Goal: Navigation & Orientation: Find specific page/section

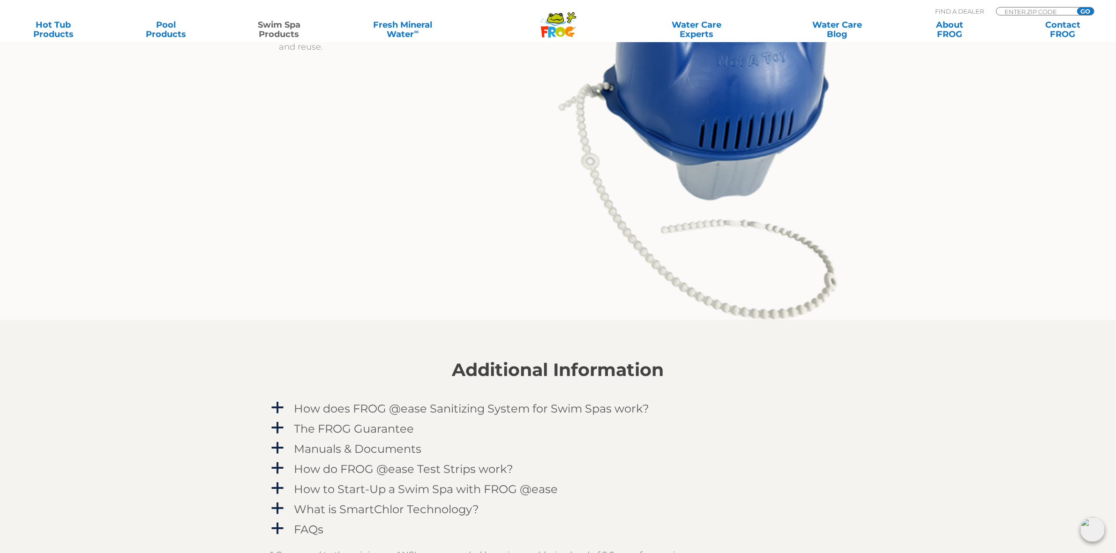
click at [1083, 10] on input "GO" at bounding box center [1085, 10] width 17 height 7
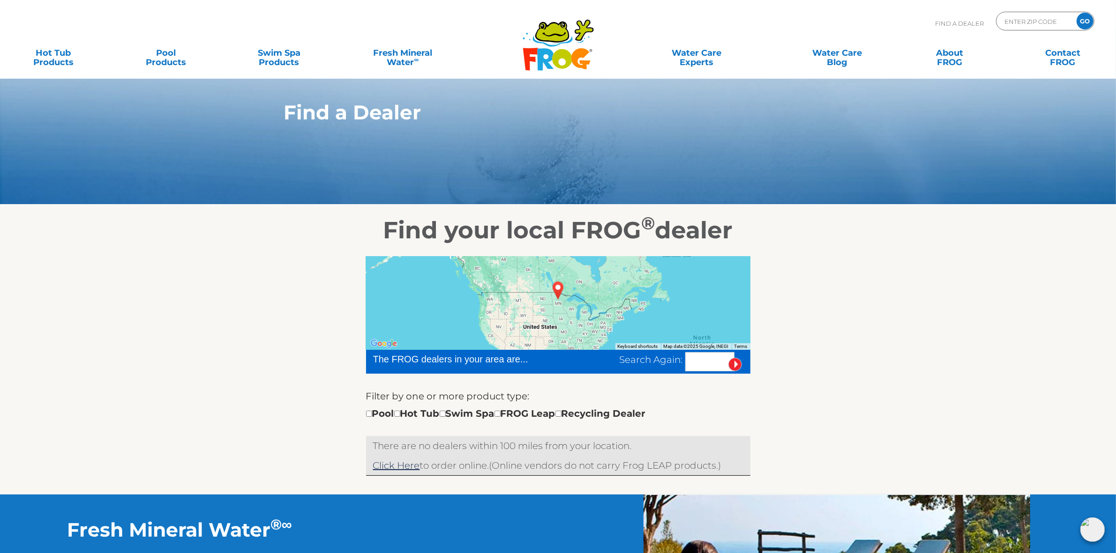
click at [884, 327] on section "Find your local FROG ® dealer ← Move left → Move right ↑ Move up ↓ Move down + …" at bounding box center [558, 350] width 1116 height 290
click at [1036, 21] on input "Zip Code Form" at bounding box center [1034, 22] width 63 height 14
type input "34120"
click at [1086, 17] on input "GO" at bounding box center [1084, 21] width 17 height 17
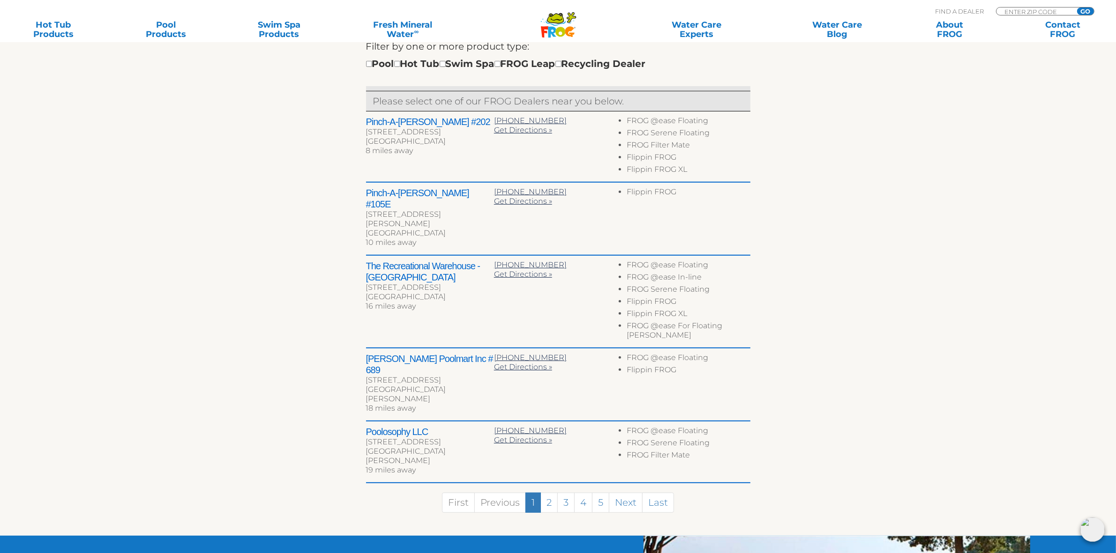
scroll to position [351, 0]
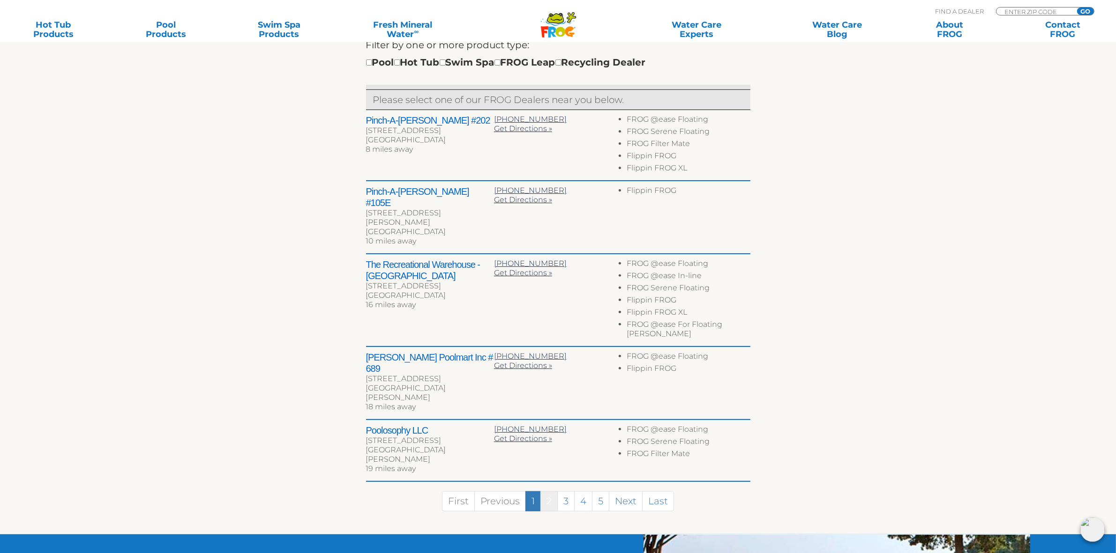
click at [552, 492] on link "2" at bounding box center [548, 502] width 17 height 20
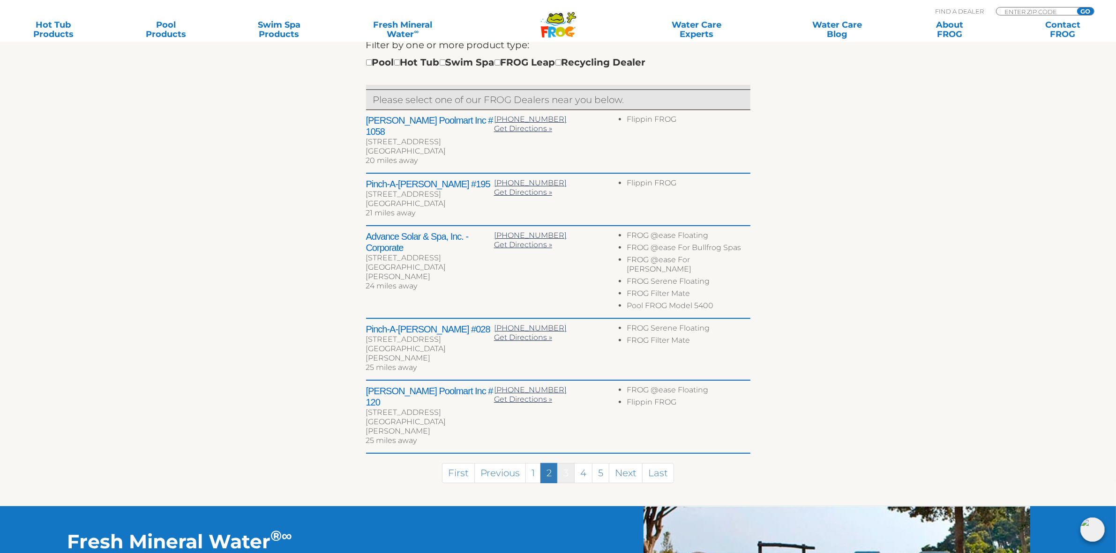
click at [566, 463] on link "3" at bounding box center [565, 473] width 17 height 20
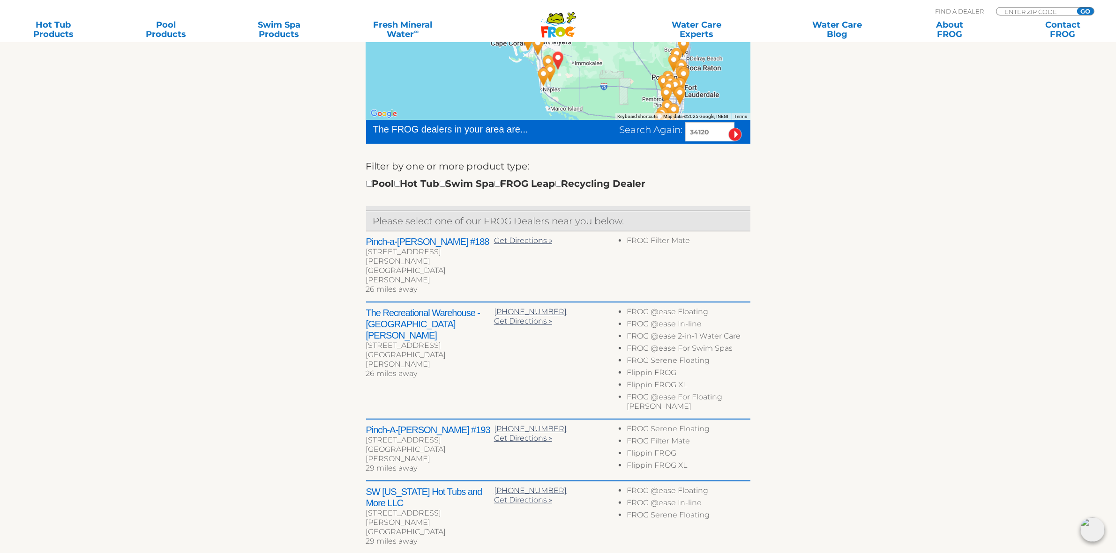
scroll to position [293, 0]
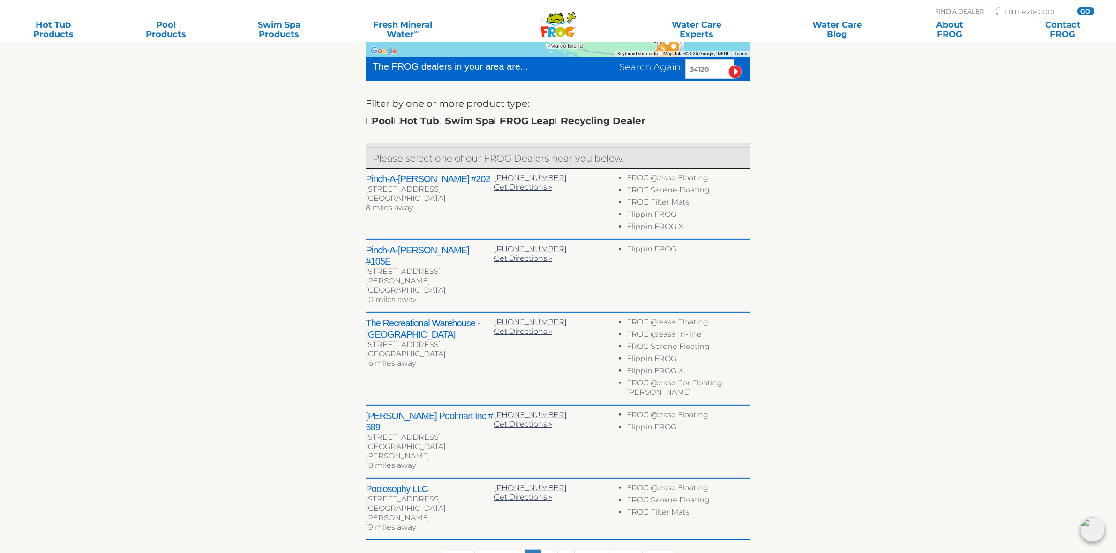
click at [931, 265] on section "Find your local FROG ® dealer ← Move left → Move right ↑ Move up ↓ Move down + …" at bounding box center [558, 252] width 1116 height 681
click at [890, 362] on section "Find your local FROG ® dealer ← Move left → Move right ↑ Move up ↓ Move down + …" at bounding box center [558, 252] width 1116 height 681
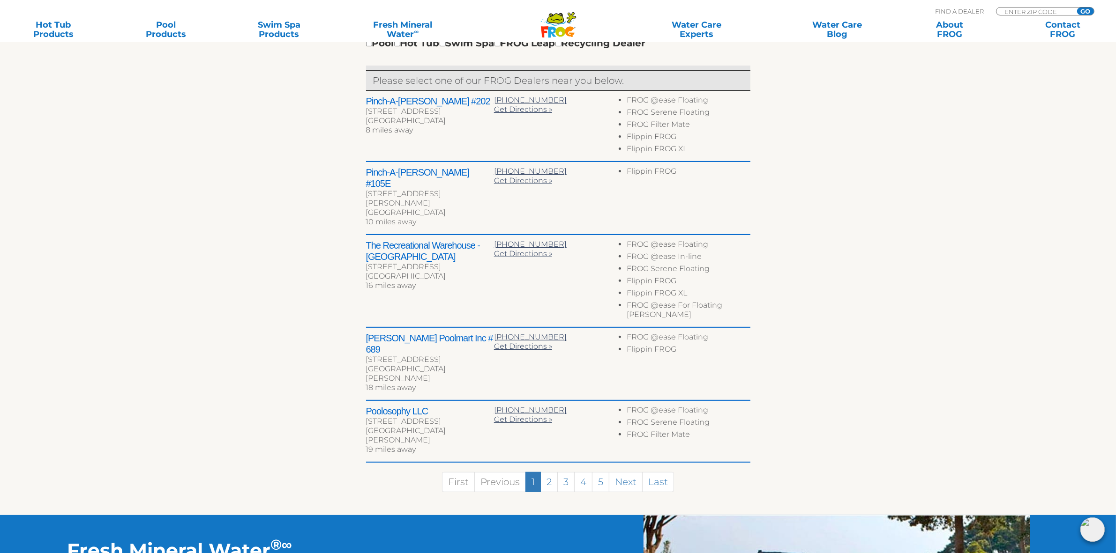
scroll to position [410, 0]
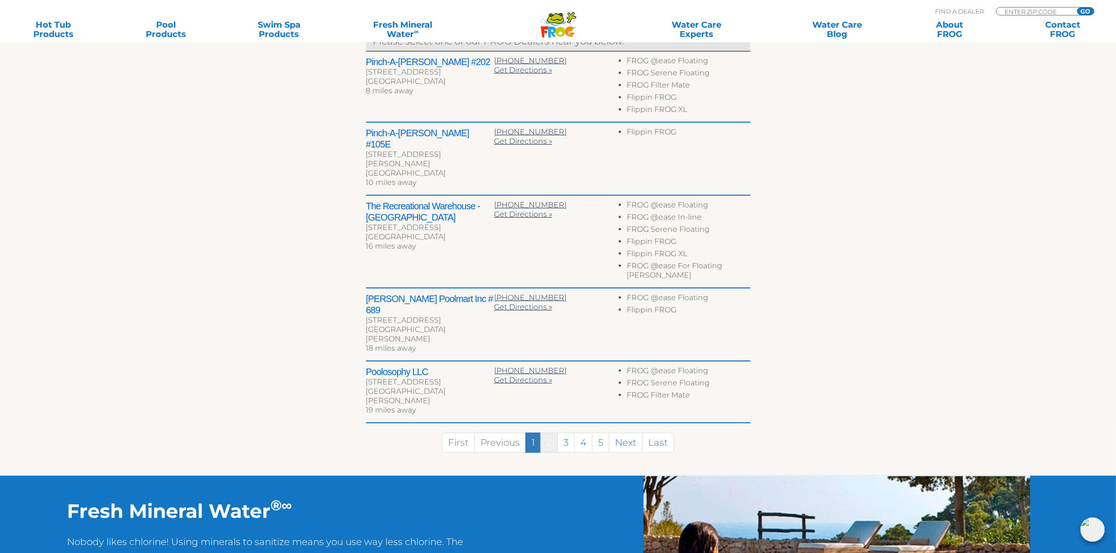
click at [548, 433] on link "2" at bounding box center [548, 443] width 17 height 20
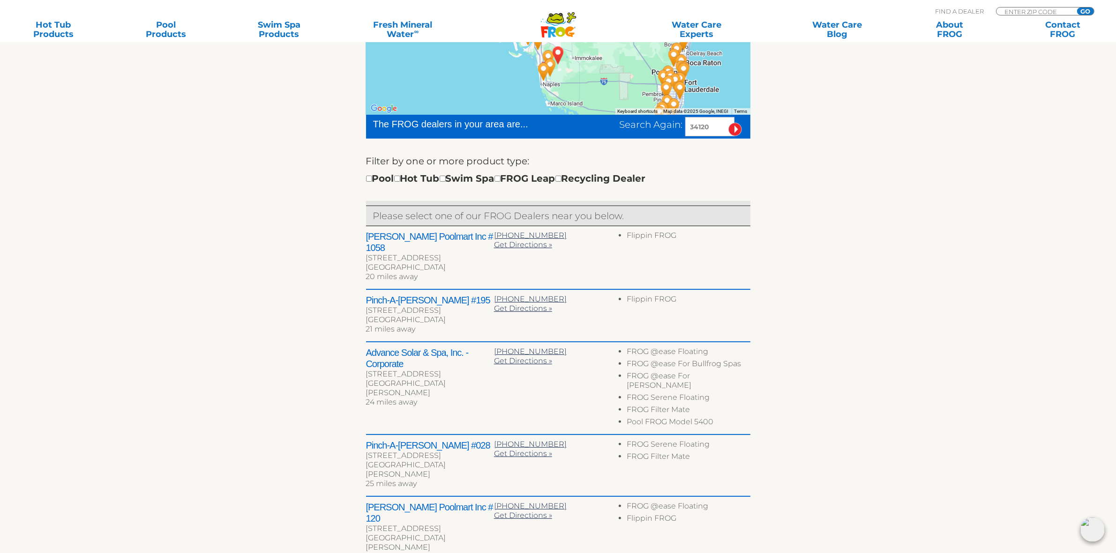
scroll to position [234, 0]
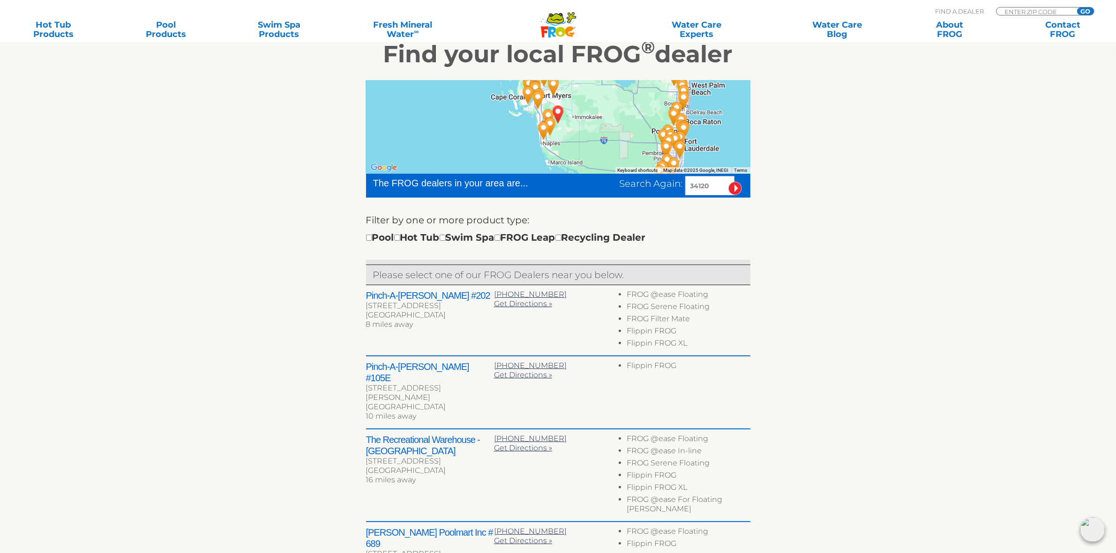
scroll to position [176, 0]
